Goal: Information Seeking & Learning: Compare options

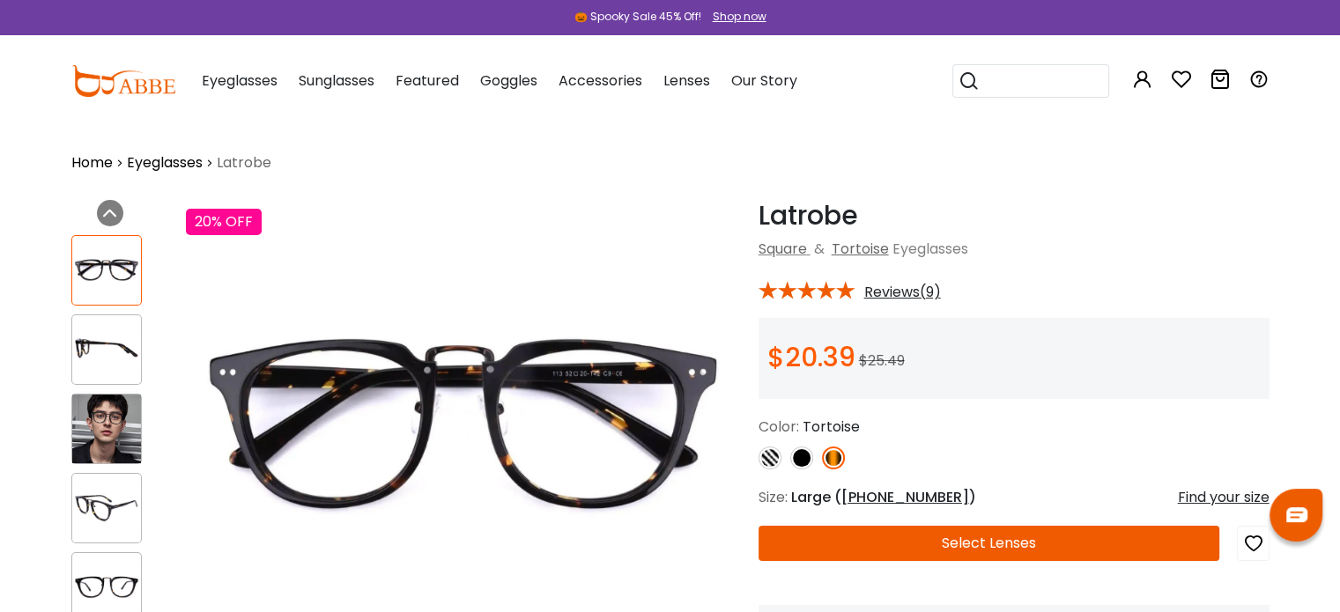
click at [94, 419] on img at bounding box center [106, 429] width 69 height 69
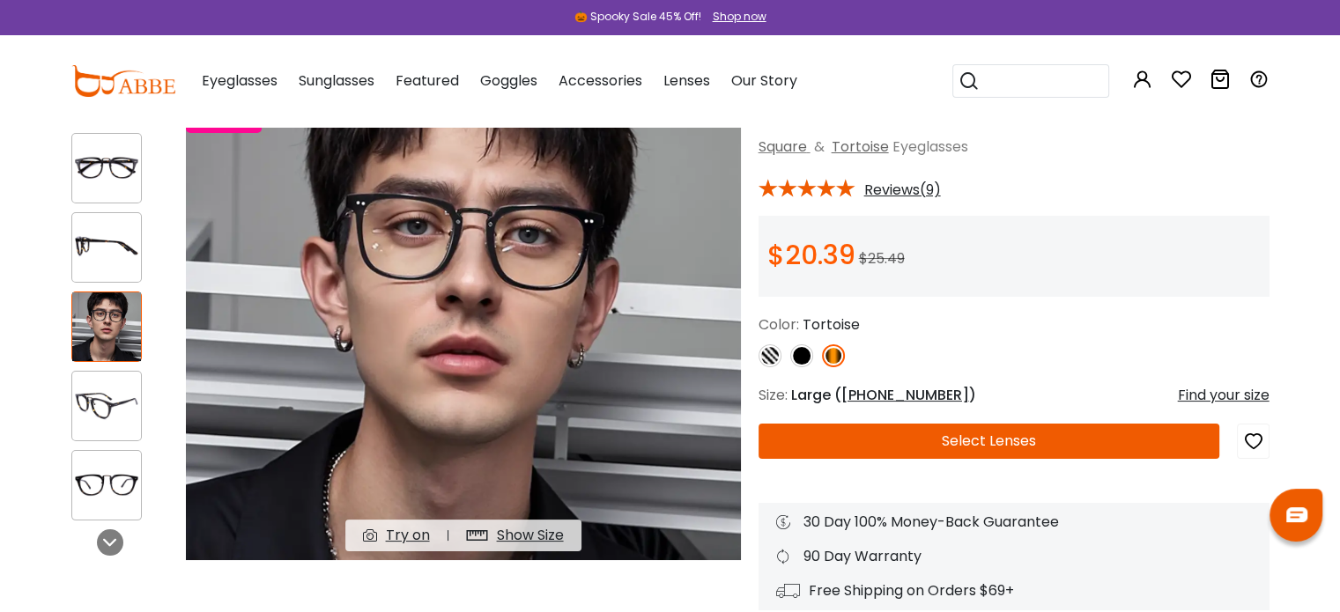
scroll to position [105, 0]
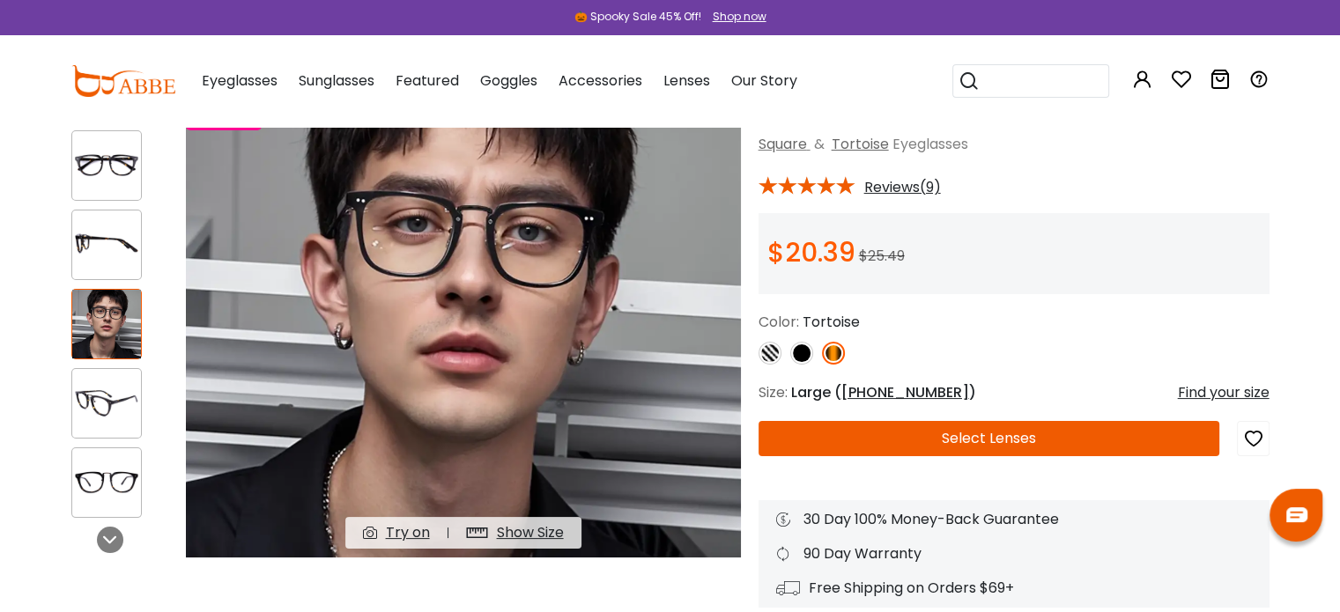
click at [111, 177] on img at bounding box center [106, 166] width 69 height 34
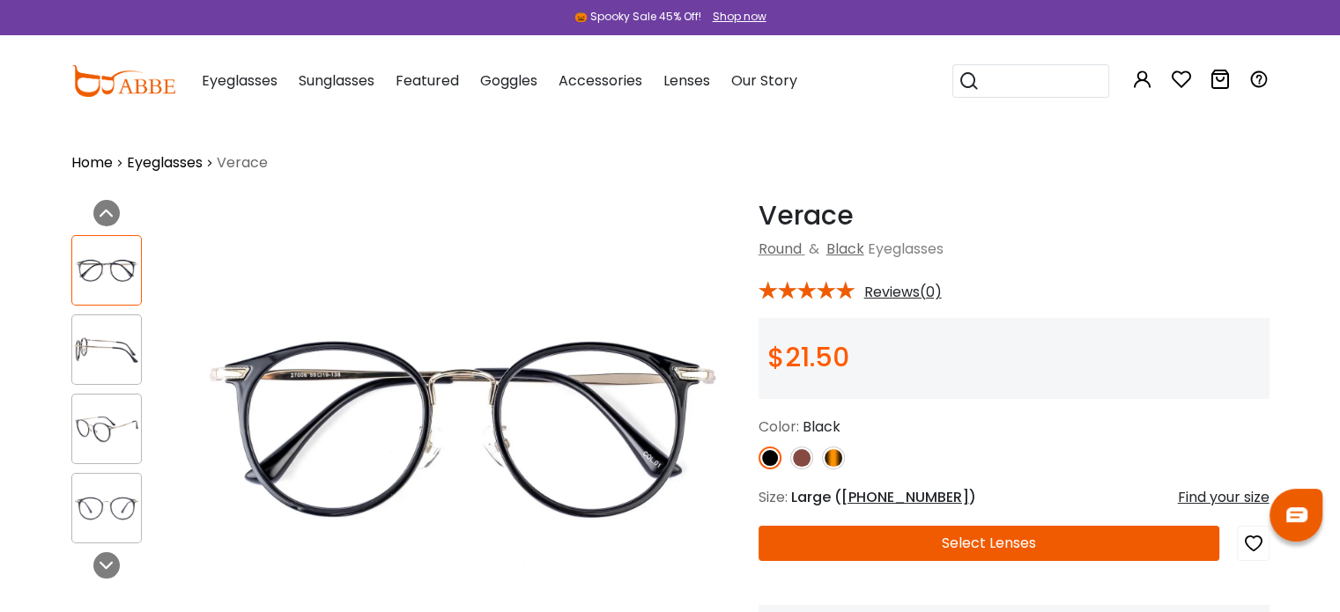
click at [108, 427] on img at bounding box center [106, 429] width 69 height 34
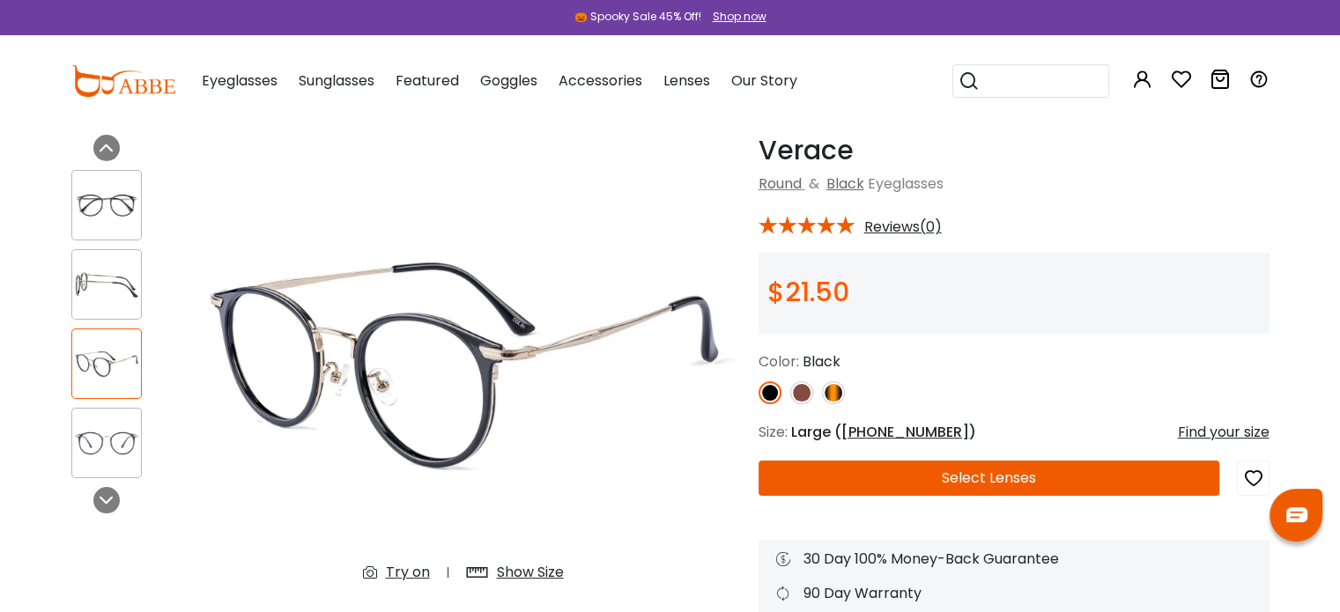
scroll to position [66, 0]
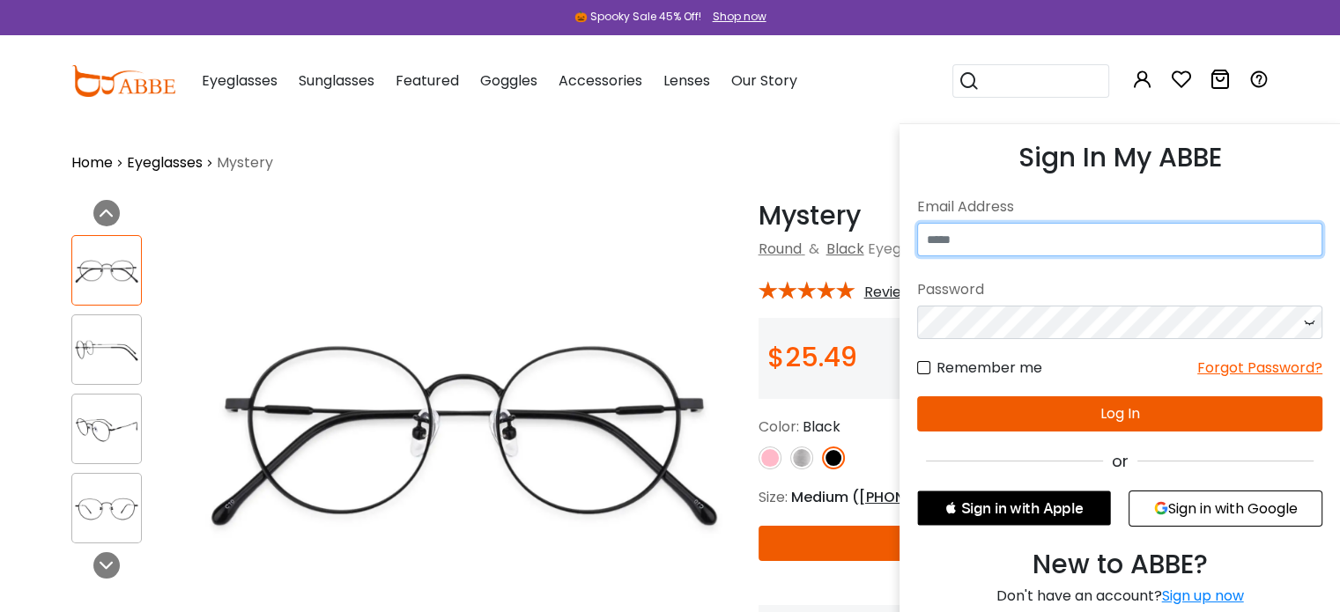
click at [1133, 221] on form "No match for email address and/or password. Please try again. Email Address Pas…" at bounding box center [1119, 311] width 405 height 241
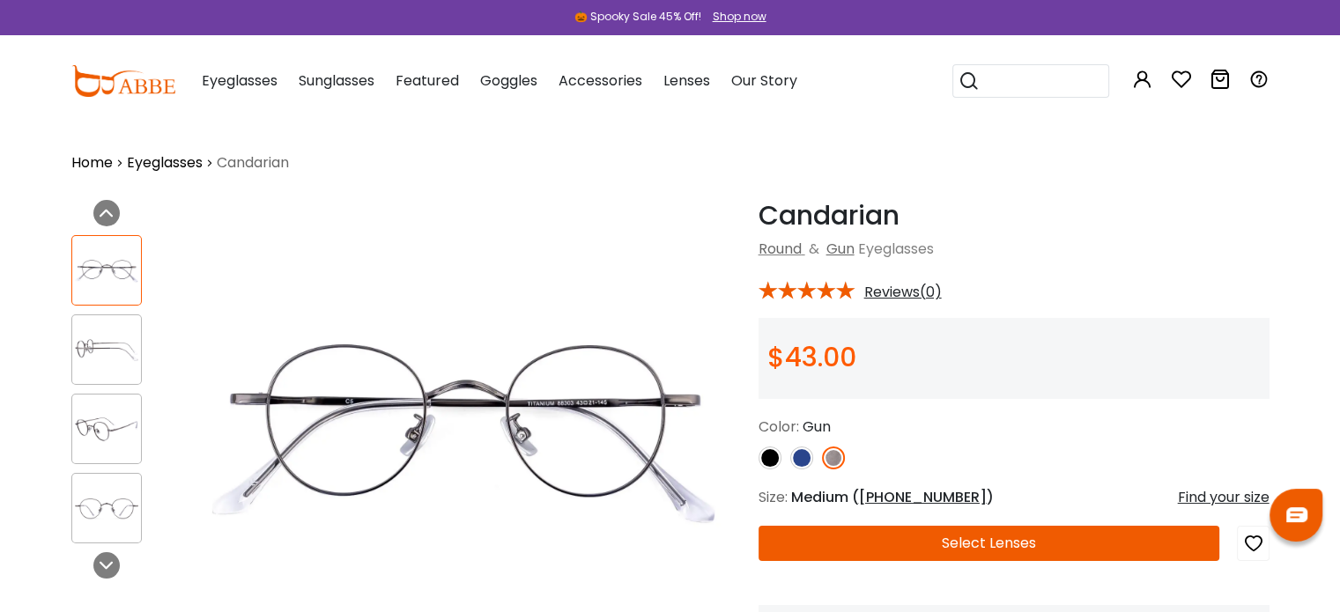
click at [1056, 122] on div "Popular Searches round Sunglasses aviator clear tortoise cat Recommended Laya $…" at bounding box center [1034, 81] width 162 height 92
